Goal: Register for event/course

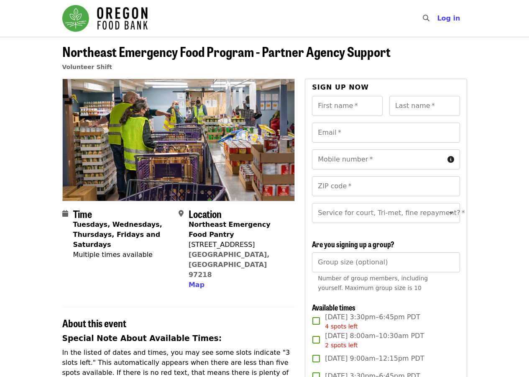
click at [112, 28] on img "Main navigation" at bounding box center [104, 18] width 85 height 27
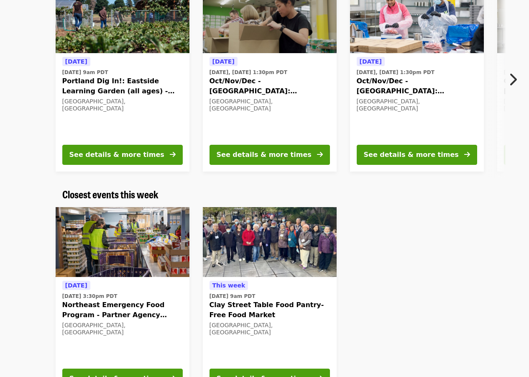
scroll to position [125, 0]
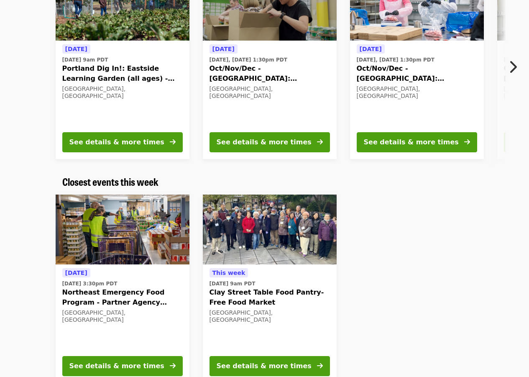
click at [86, 301] on span "Northeast Emergency Food Program - Partner Agency Support" at bounding box center [122, 297] width 120 height 20
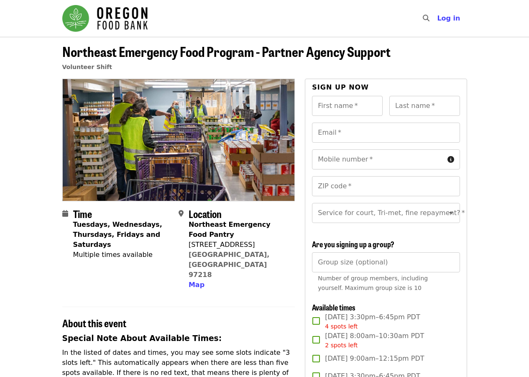
click at [101, 56] on span "Northeast Emergency Food Program - Partner Agency Support" at bounding box center [226, 51] width 328 height 20
click at [114, 24] on img "Main navigation" at bounding box center [104, 18] width 85 height 27
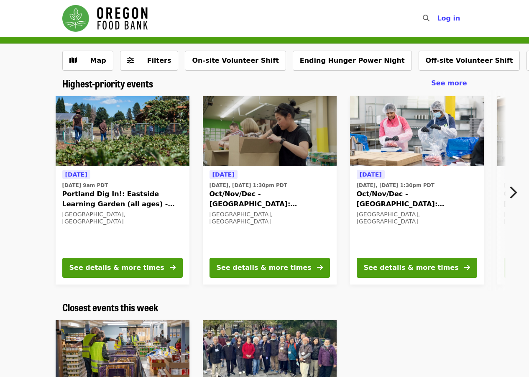
click at [118, 10] on img "Main navigation" at bounding box center [104, 18] width 85 height 27
click at [511, 190] on icon "chevron-right icon" at bounding box center [513, 192] width 8 height 16
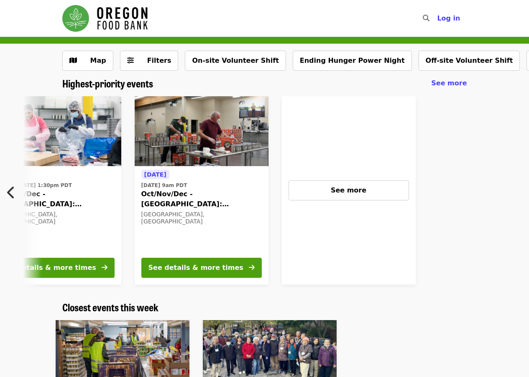
scroll to position [0, 365]
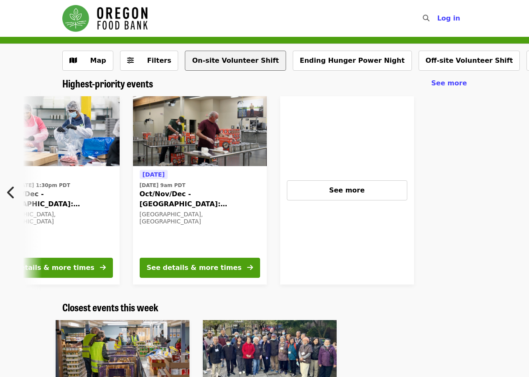
click at [213, 66] on button "On-site Volunteer Shift" at bounding box center [235, 61] width 101 height 20
